Goal: Understand process/instructions: Learn how to perform a task or action

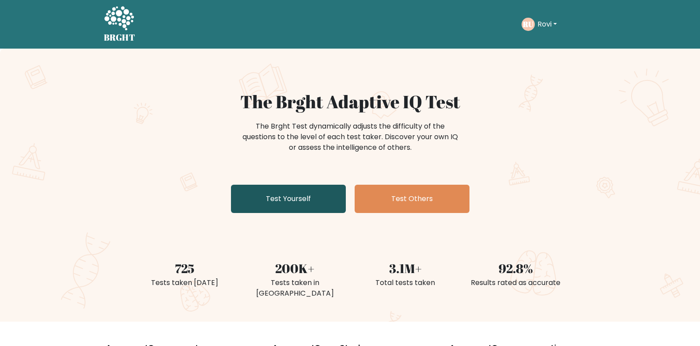
click at [301, 199] on link "Test Yourself" at bounding box center [288, 198] width 115 height 28
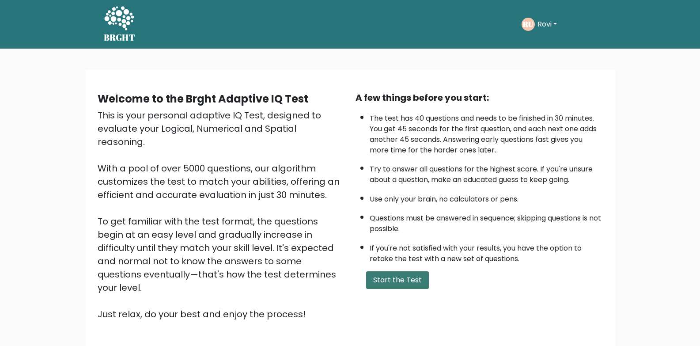
click at [380, 281] on button "Start the Test" at bounding box center [397, 280] width 63 height 18
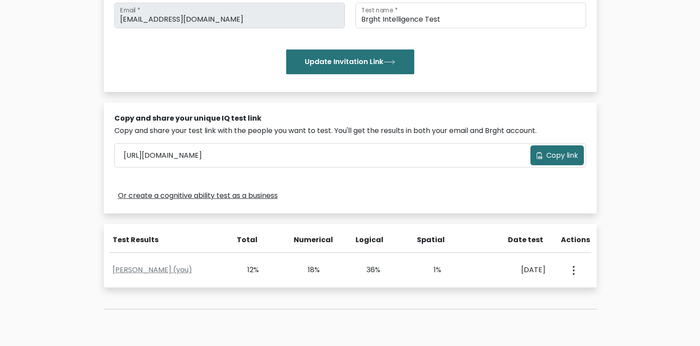
scroll to position [221, 0]
